Goal: Find specific page/section: Find specific page/section

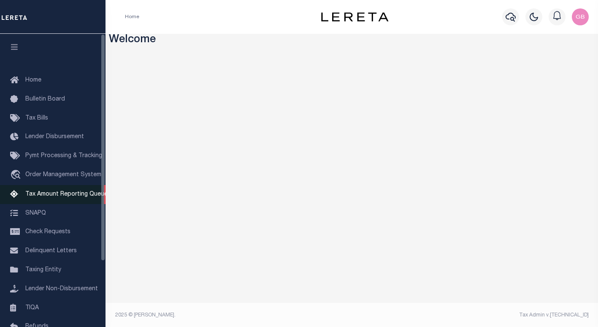
click at [69, 192] on link "Tax Amount Reporting Queue" at bounding box center [53, 194] width 106 height 19
click at [38, 197] on span "Tax Amount Reporting Queue" at bounding box center [66, 194] width 82 height 6
click at [66, 197] on span "Tax Amount Reporting Queue" at bounding box center [66, 194] width 82 height 6
click at [61, 197] on span "Tax Amount Reporting Queue" at bounding box center [66, 194] width 82 height 6
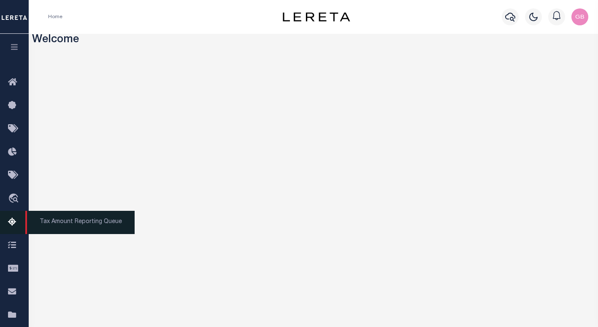
click at [14, 230] on link "Tax Amount Reporting Queue" at bounding box center [14, 222] width 29 height 23
